Goal: Information Seeking & Learning: Learn about a topic

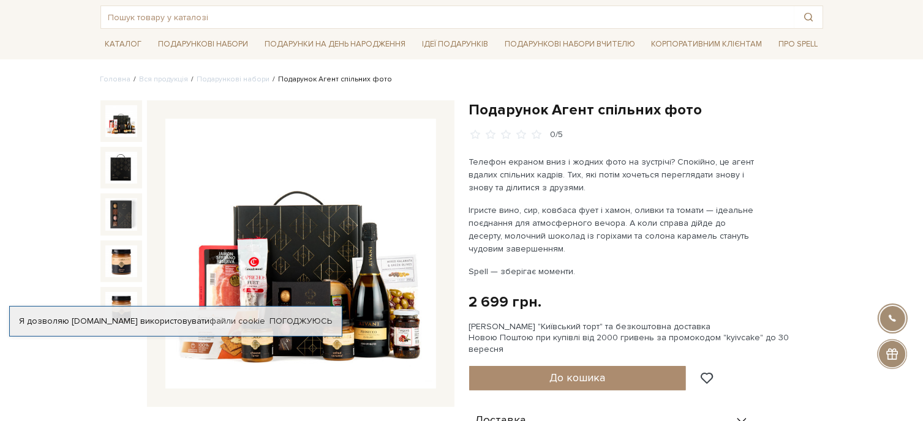
scroll to position [122, 0]
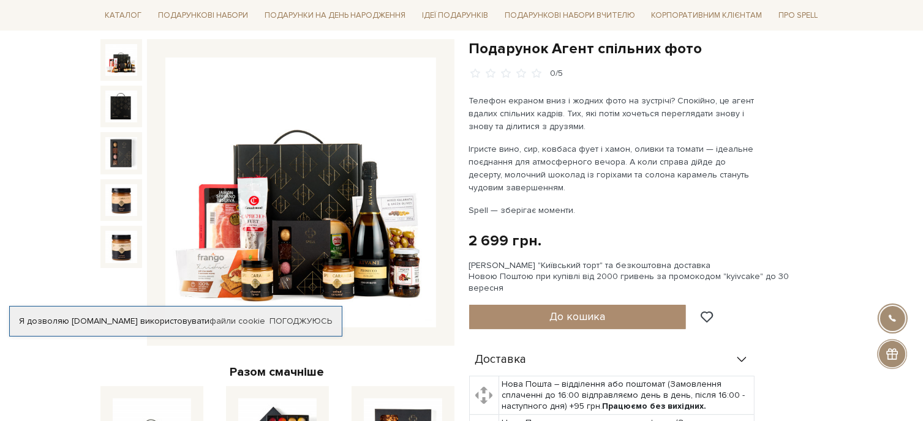
click at [360, 247] on img at bounding box center [300, 193] width 271 height 271
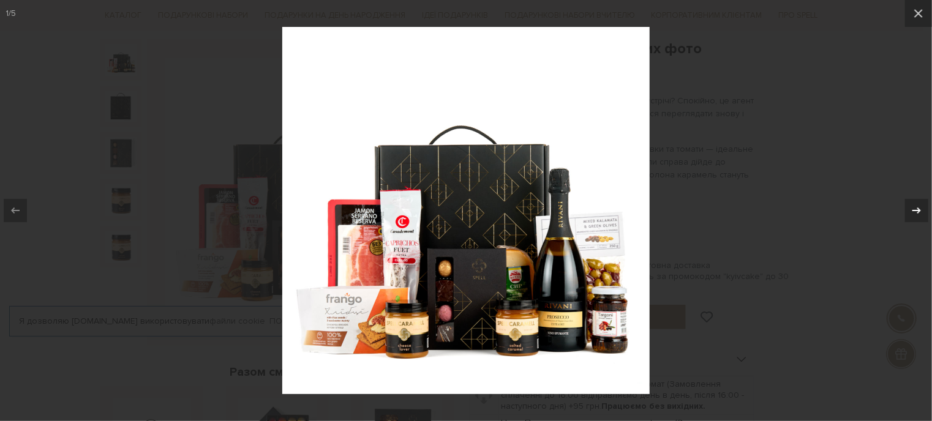
click at [920, 212] on icon at bounding box center [916, 210] width 15 height 15
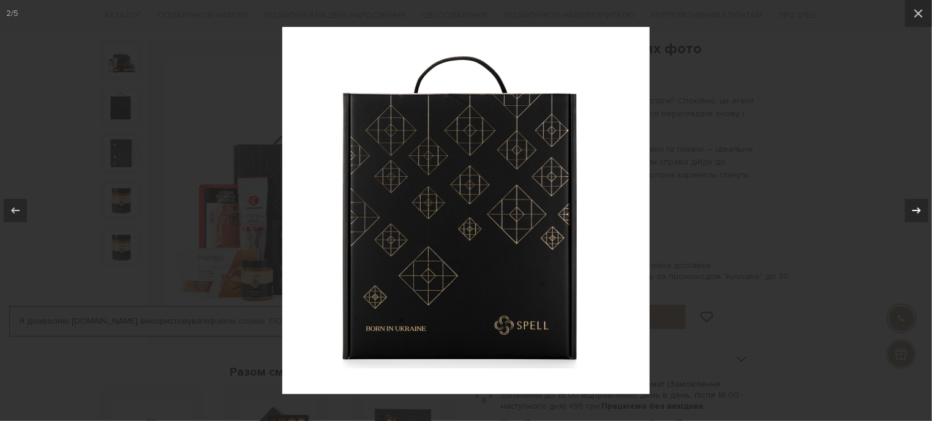
click at [920, 212] on icon at bounding box center [916, 210] width 15 height 15
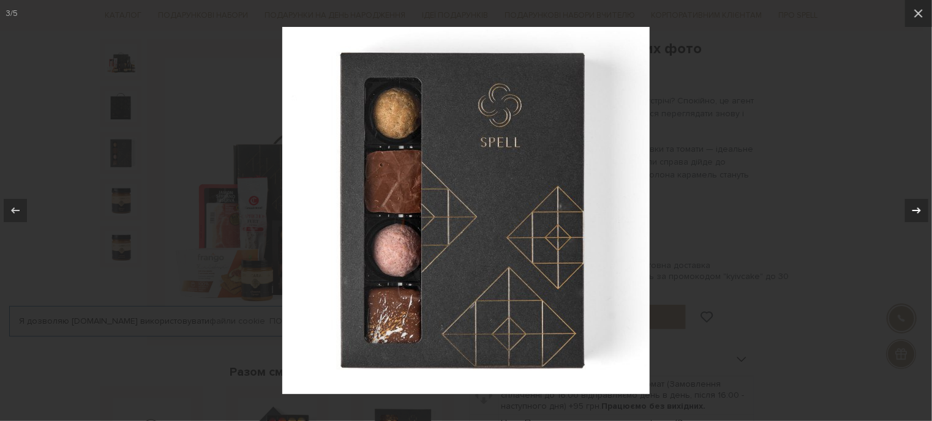
click at [920, 212] on icon at bounding box center [916, 210] width 15 height 15
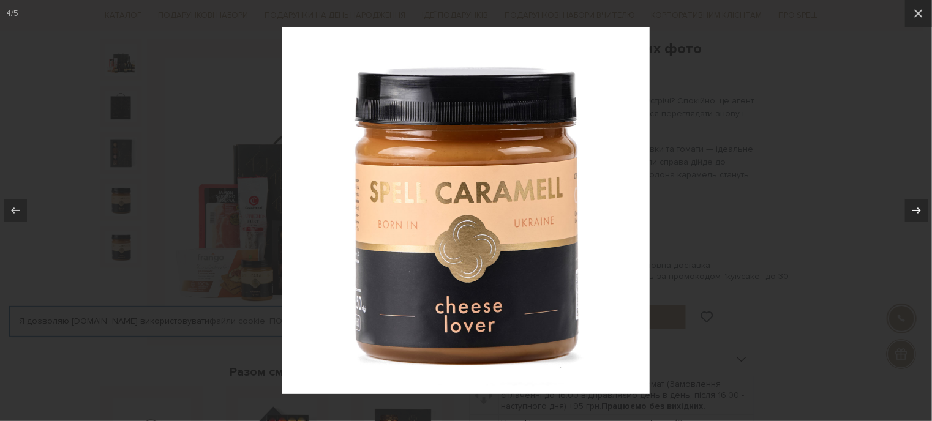
click at [920, 212] on icon at bounding box center [916, 210] width 15 height 15
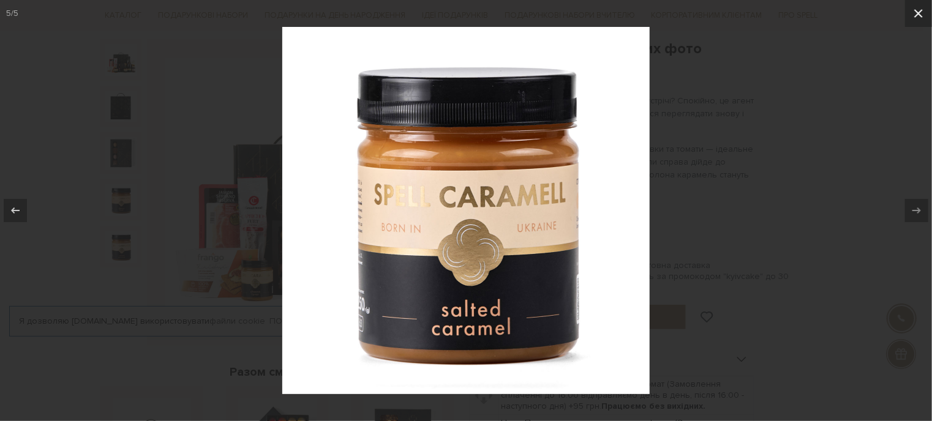
click at [921, 15] on icon at bounding box center [918, 13] width 9 height 9
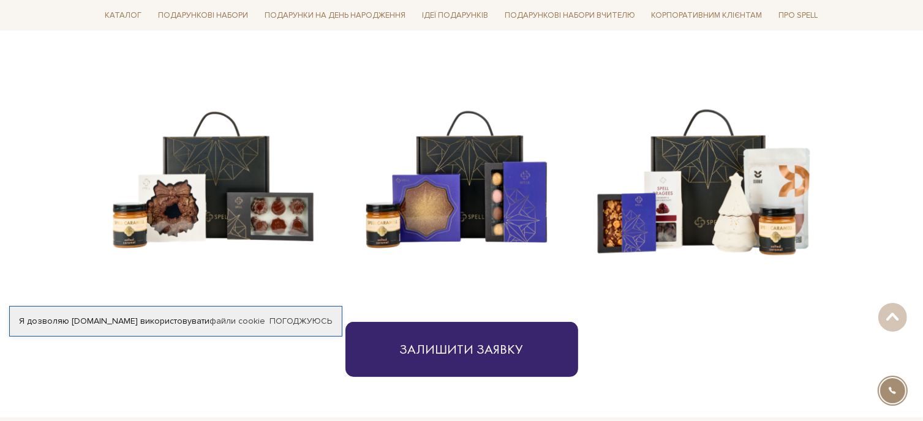
scroll to position [551, 0]
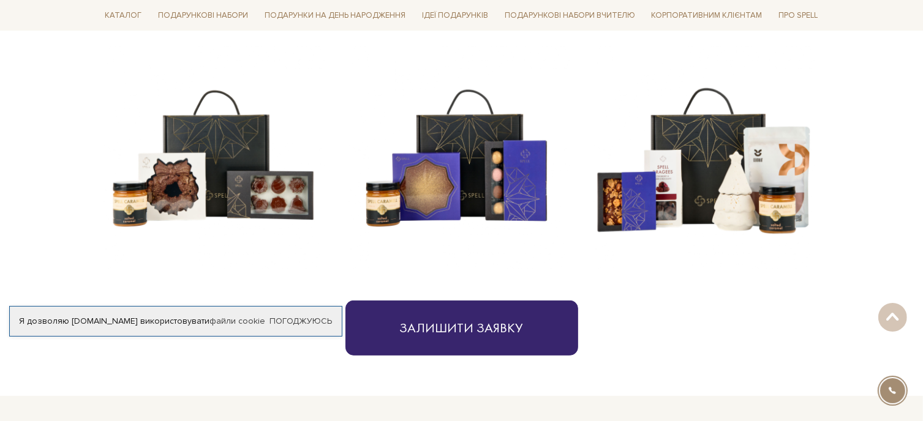
click at [707, 181] on img at bounding box center [702, 158] width 225 height 225
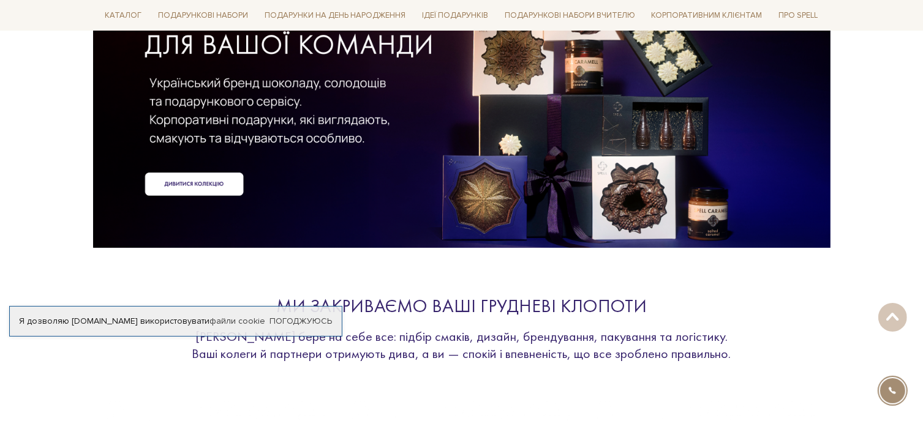
scroll to position [122, 0]
